Goal: Task Accomplishment & Management: Use online tool/utility

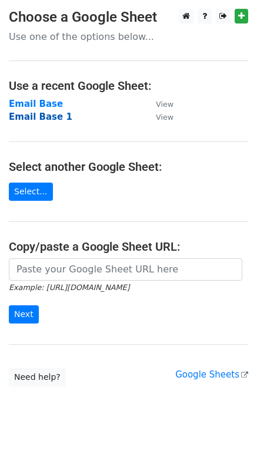
click at [35, 118] on strong "Email Base 1" at bounding box center [40, 117] width 63 height 11
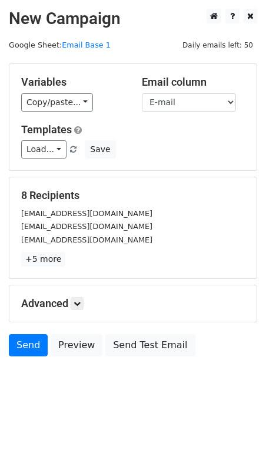
click at [113, 409] on body "New Campaign Daily emails left: 50 Google Sheet: Email Base 1 Variables Copy/pa…" at bounding box center [133, 209] width 266 height 401
click at [30, 348] on link "Send" at bounding box center [28, 345] width 39 height 22
click at [32, 350] on link "Send" at bounding box center [28, 345] width 39 height 22
